Goal: Information Seeking & Learning: Learn about a topic

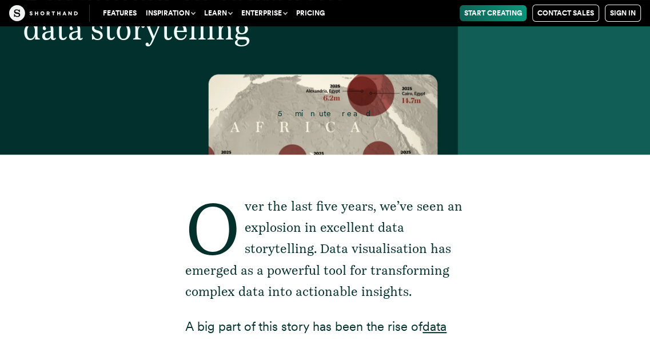
scroll to position [190, 0]
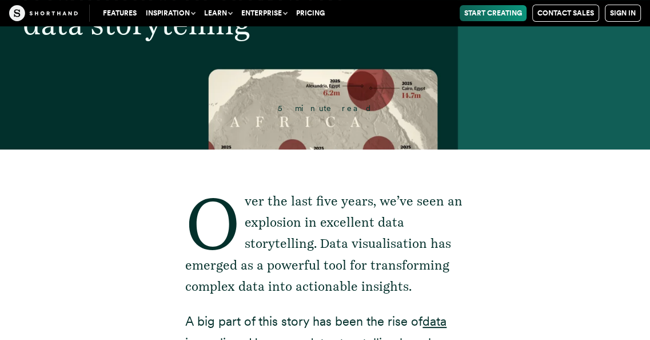
drag, startPoint x: 275, startPoint y: 109, endPoint x: 290, endPoint y: 93, distance: 21.9
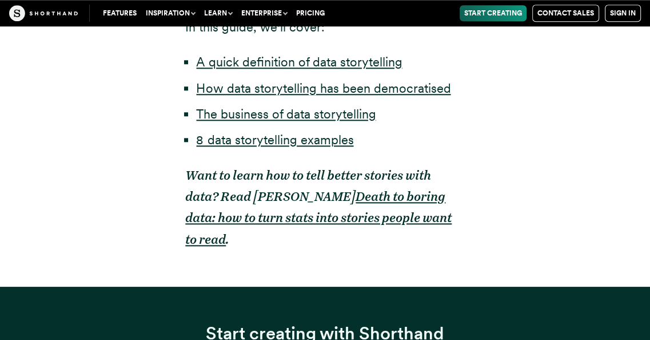
scroll to position [877, 0]
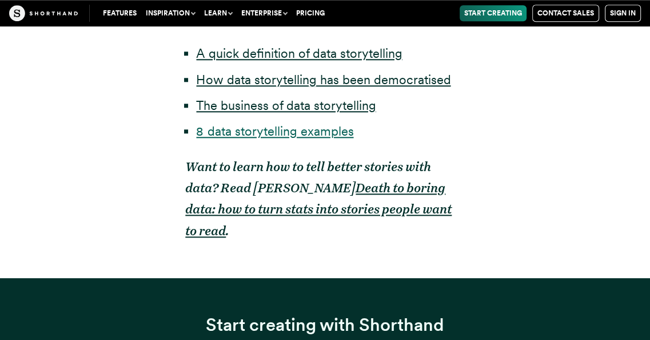
click at [280, 126] on link "8 data storytelling examples" at bounding box center [274, 131] width 157 height 15
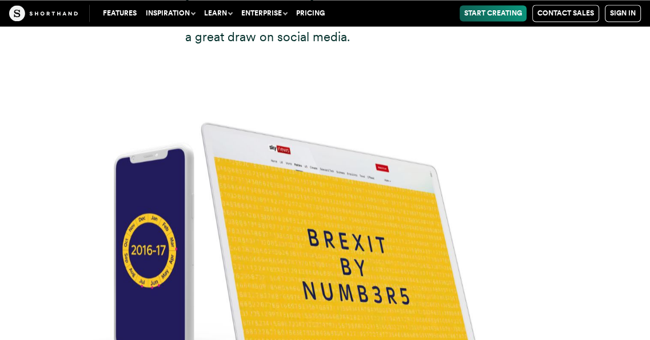
scroll to position [4816, 0]
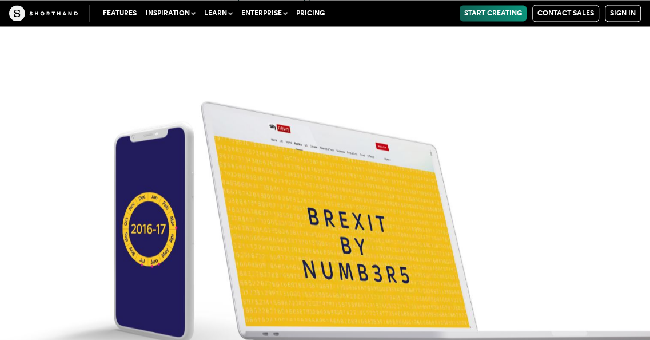
drag, startPoint x: 276, startPoint y: 133, endPoint x: 243, endPoint y: 140, distance: 34.6
click at [243, 140] on img at bounding box center [325, 211] width 650 height 340
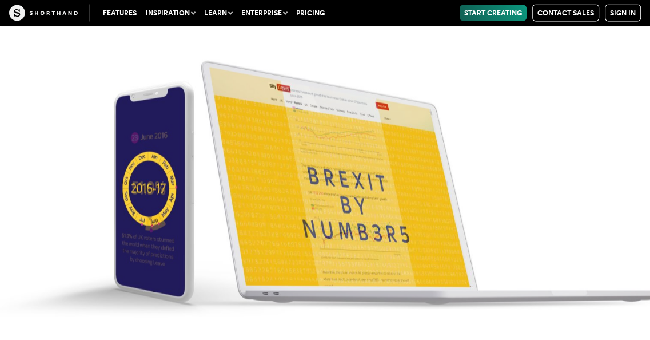
scroll to position [4930, 0]
click at [202, 147] on img at bounding box center [325, 170] width 650 height 340
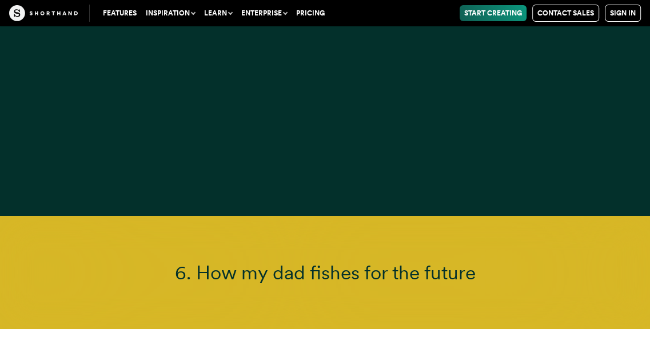
scroll to position [9410, 0]
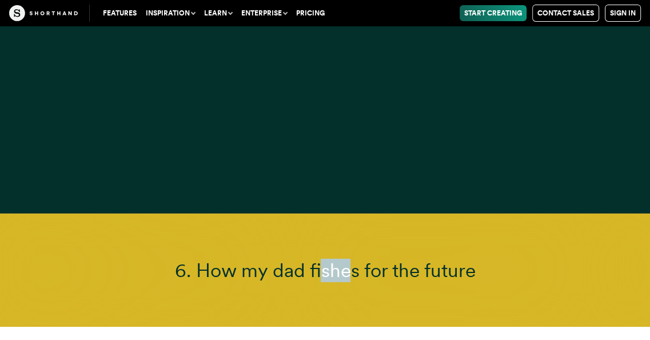
drag, startPoint x: 311, startPoint y: 180, endPoint x: 340, endPoint y: 178, distance: 28.7
click at [340, 259] on span "6. How my dad fishes for the future" at bounding box center [324, 270] width 301 height 23
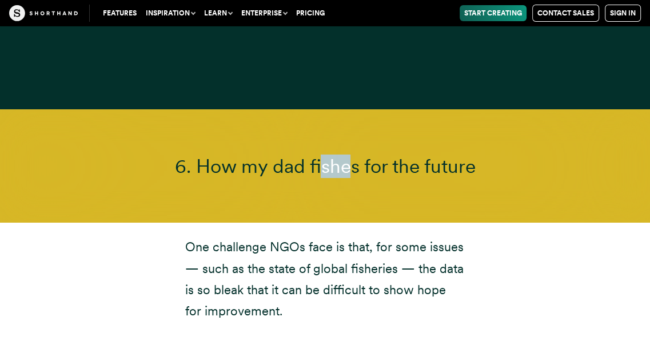
scroll to position [9525, 0]
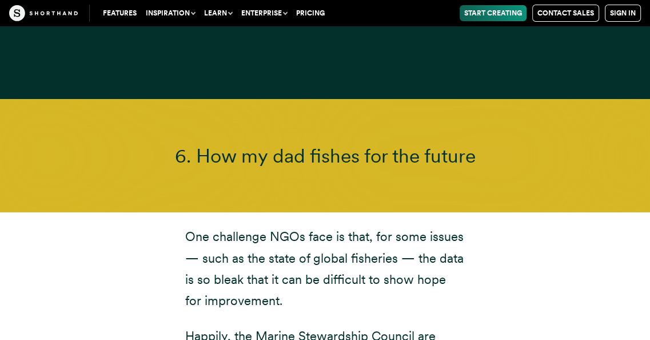
click at [360, 226] on p "One challenge NGOs face is that, for some issues — such as the state of global …" at bounding box center [325, 269] width 280 height 86
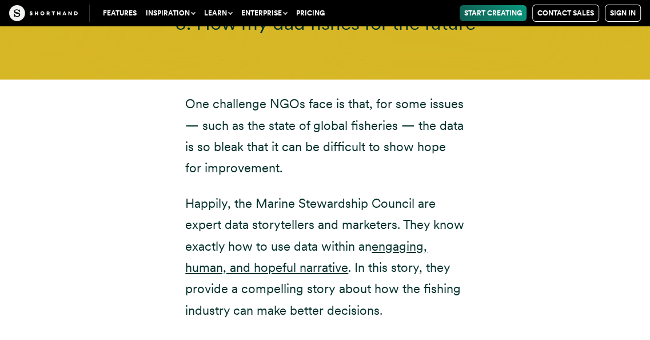
scroll to position [9639, 0]
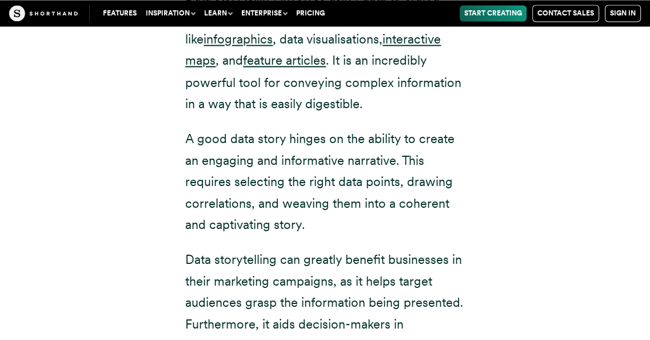
scroll to position [876, 0]
